Goal: Navigation & Orientation: Find specific page/section

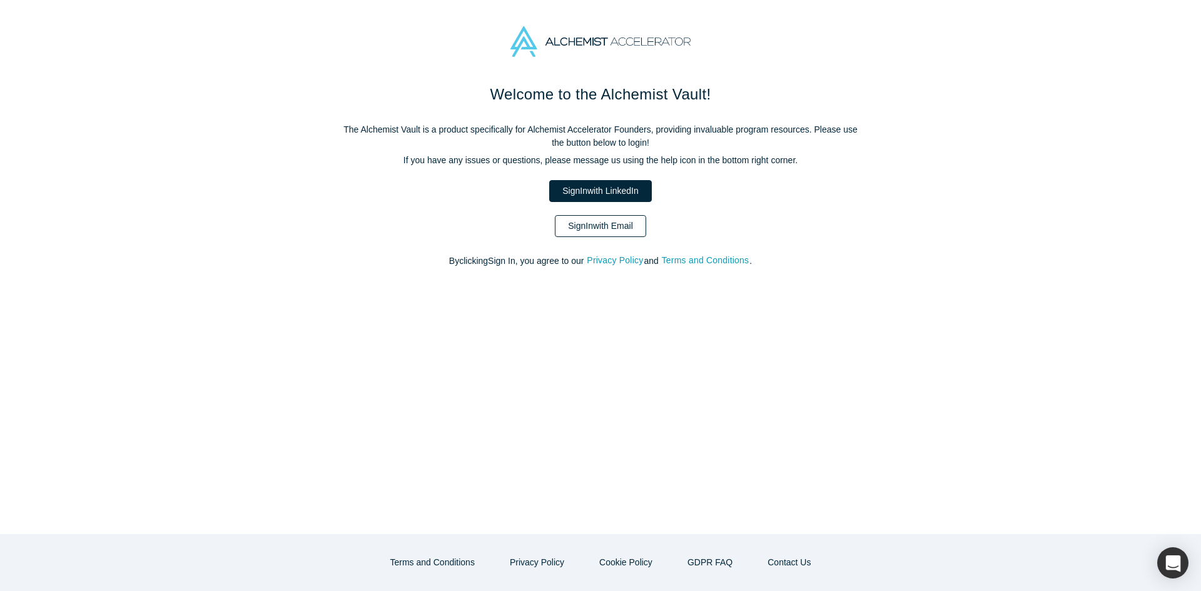
click at [584, 225] on link "Sign In with Email" at bounding box center [600, 226] width 91 height 22
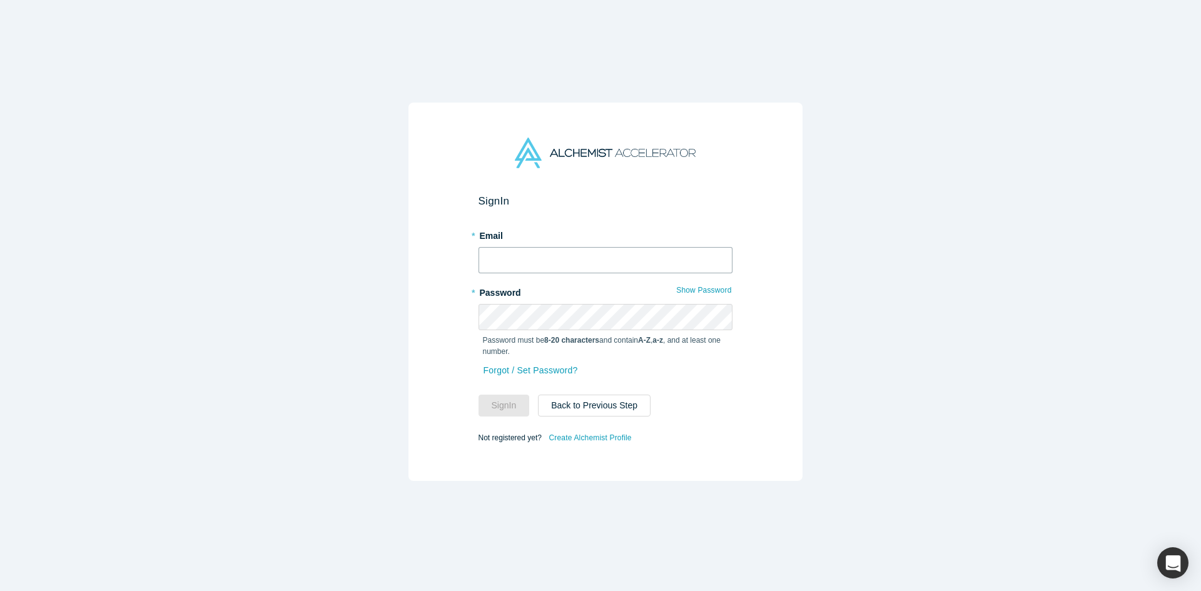
click at [522, 256] on input "text" at bounding box center [605, 260] width 254 height 26
type input "shine@xitester.com"
click at [478, 395] on button "Sign In" at bounding box center [503, 406] width 51 height 22
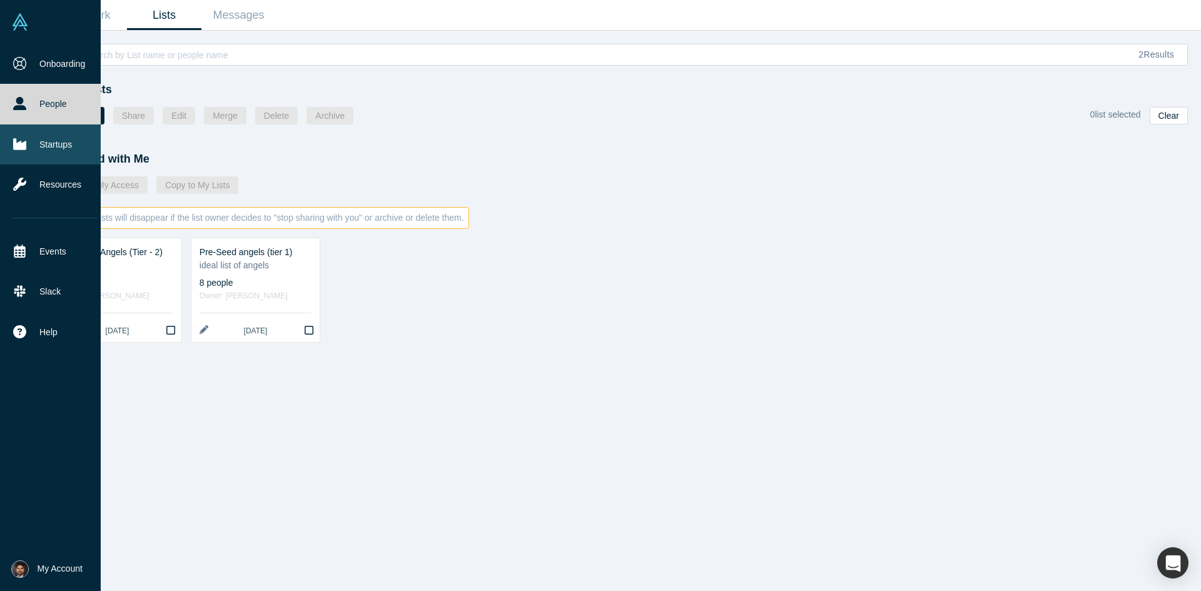
click at [49, 141] on link "Startups" at bounding box center [55, 144] width 110 height 40
